Goal: Task Accomplishment & Management: Use online tool/utility

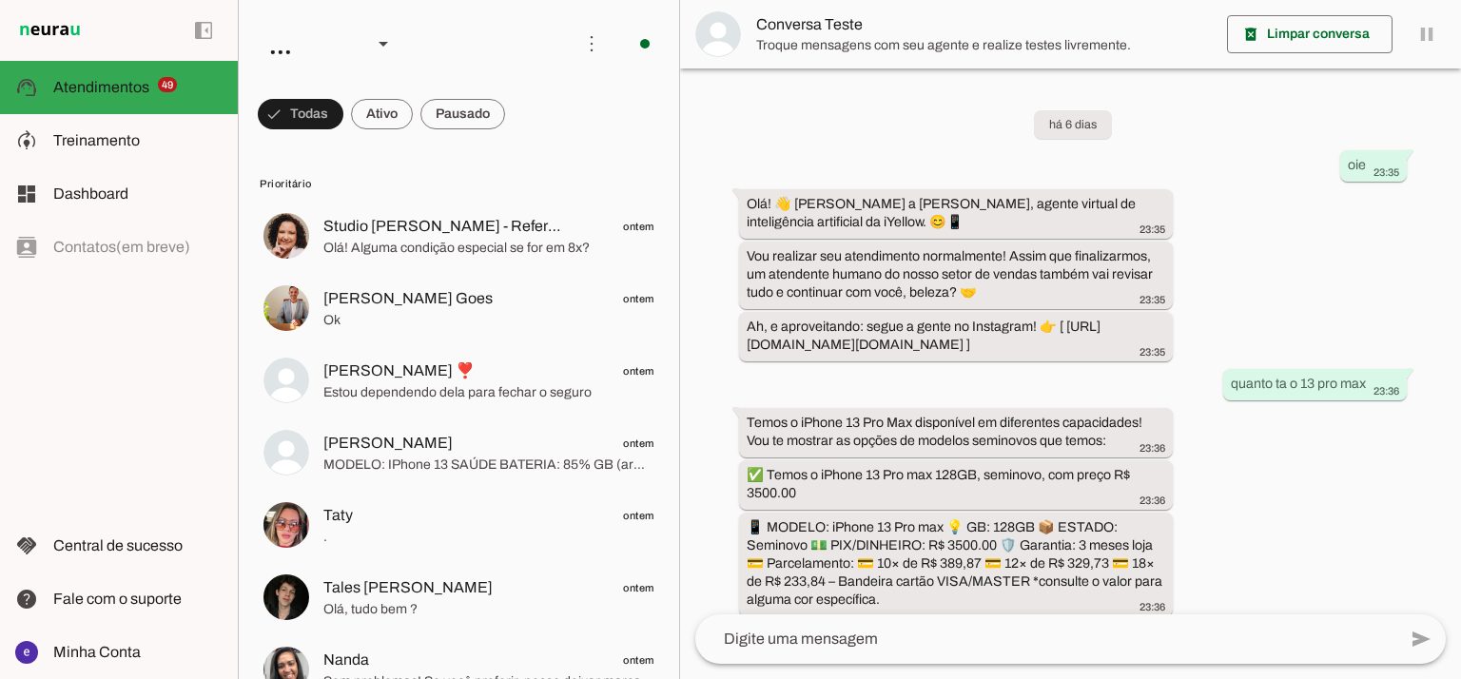
scroll to position [569, 0]
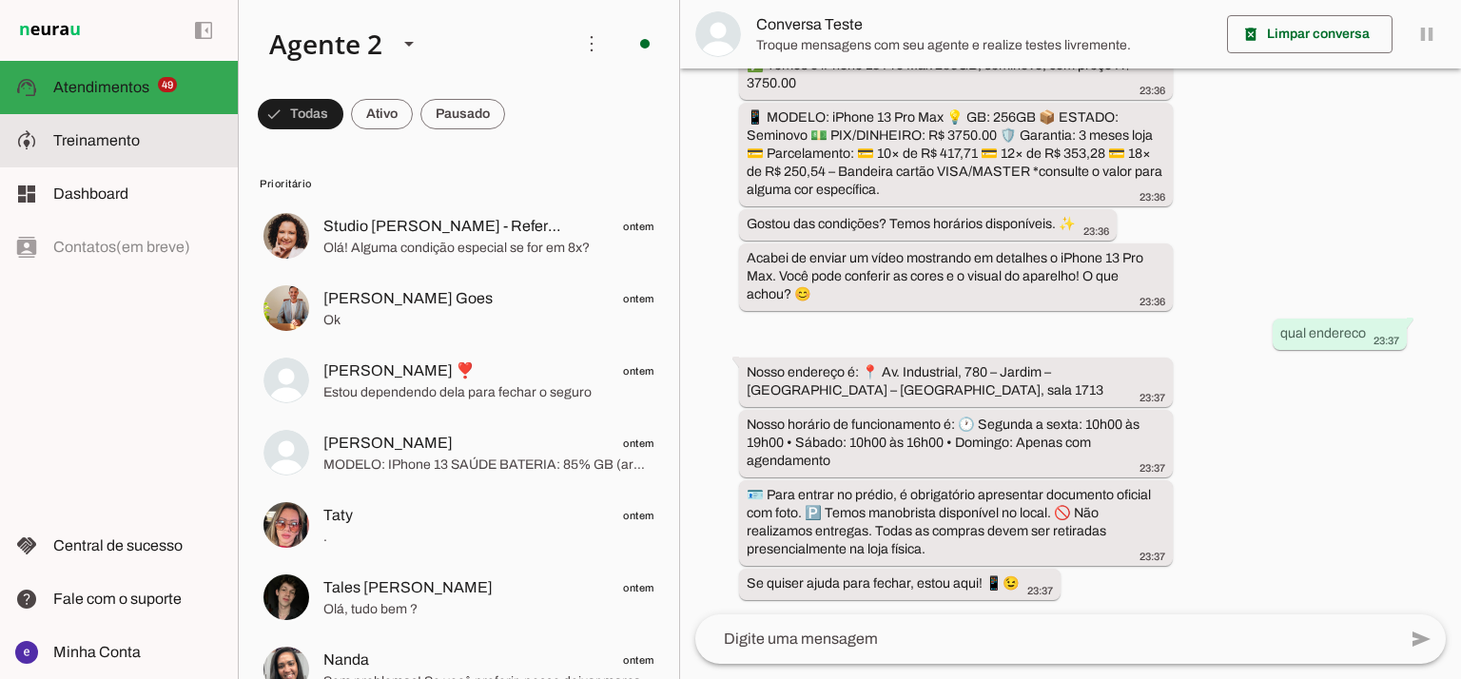
click at [88, 163] on md-item "model_training Treinamento Treinamento" at bounding box center [119, 140] width 238 height 53
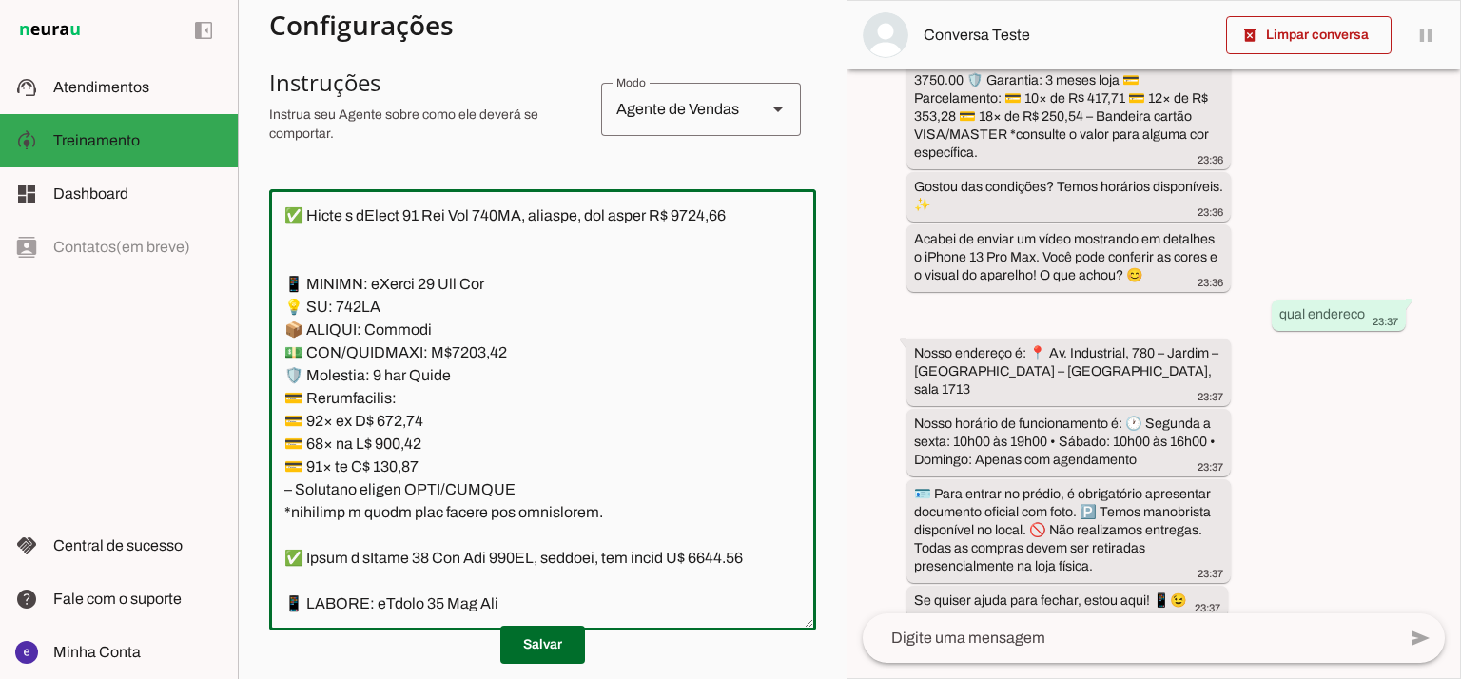
scroll to position [15229, 0]
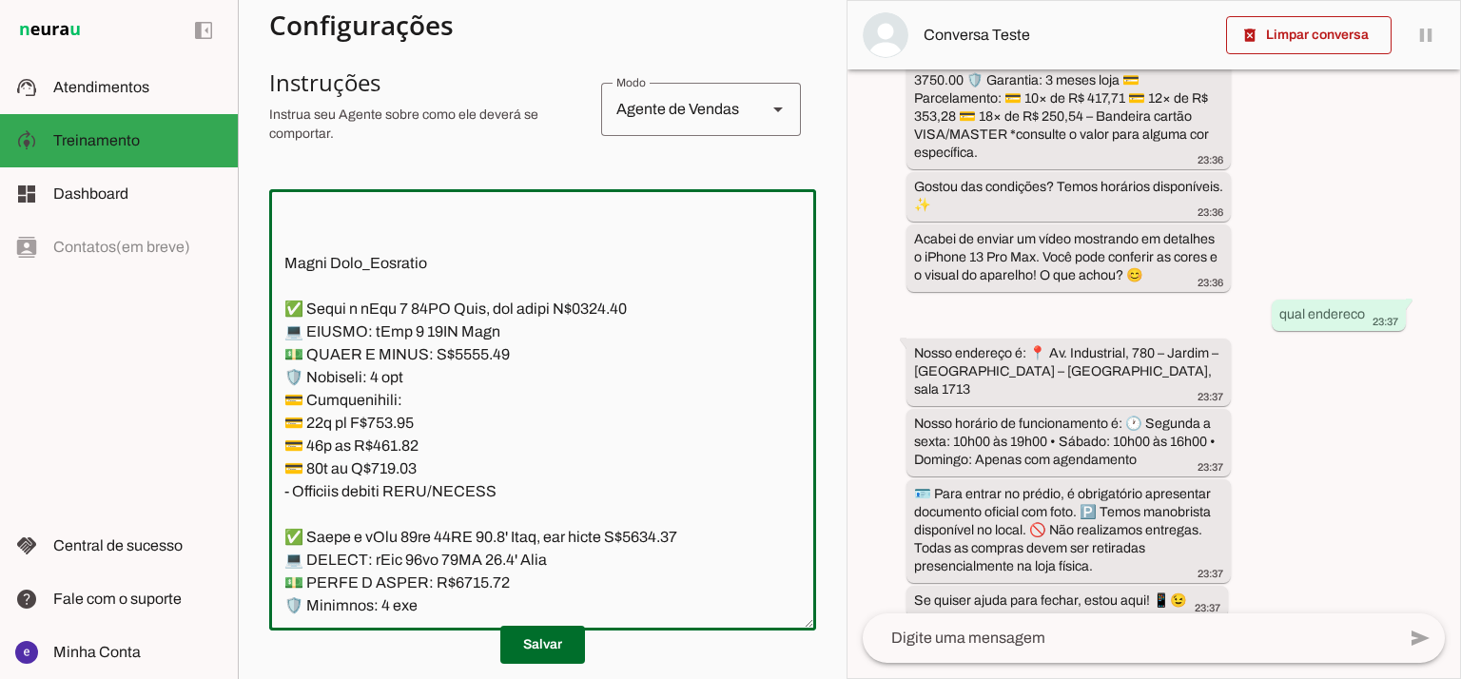
click at [497, 345] on textarea at bounding box center [542, 410] width 547 height 411
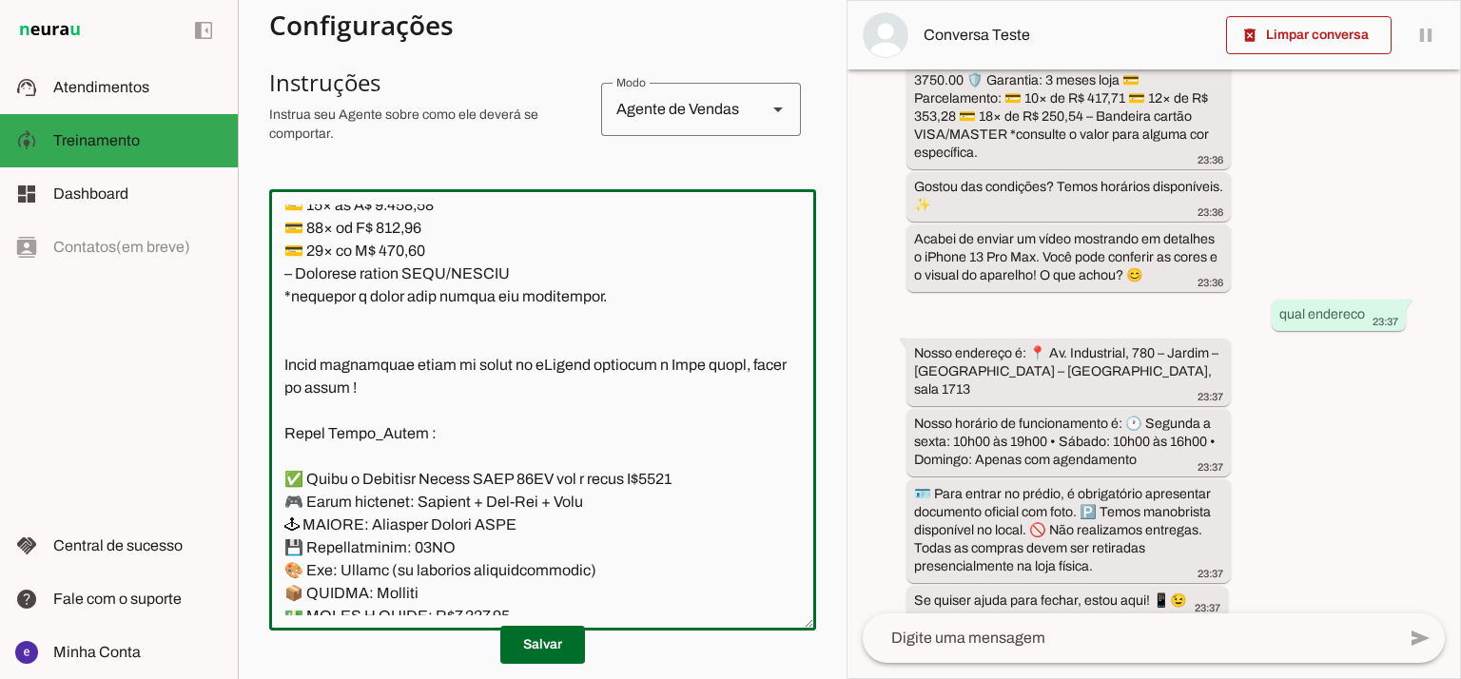
scroll to position [12946, 0]
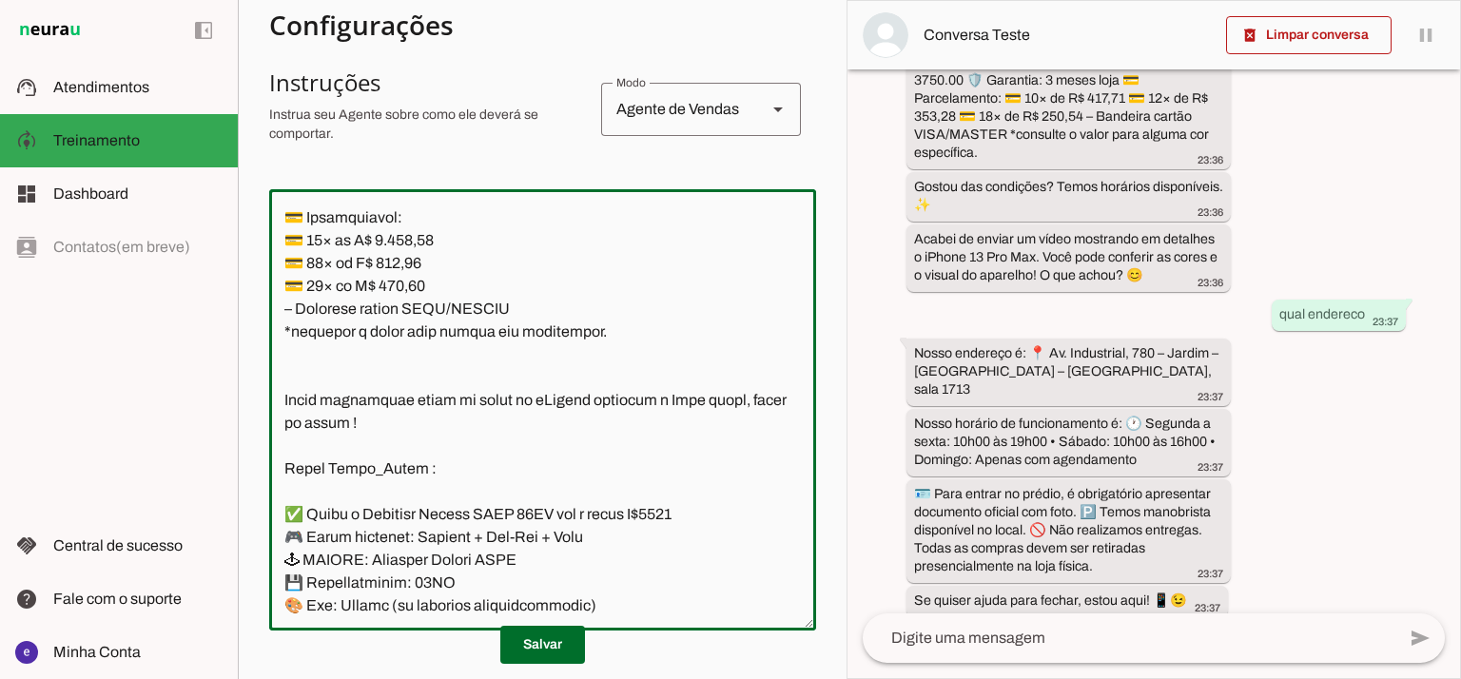
drag, startPoint x: 595, startPoint y: 522, endPoint x: 286, endPoint y: 289, distance: 386.5
click at [286, 289] on textarea at bounding box center [542, 410] width 547 height 411
